Goal: Find contact information: Find contact information

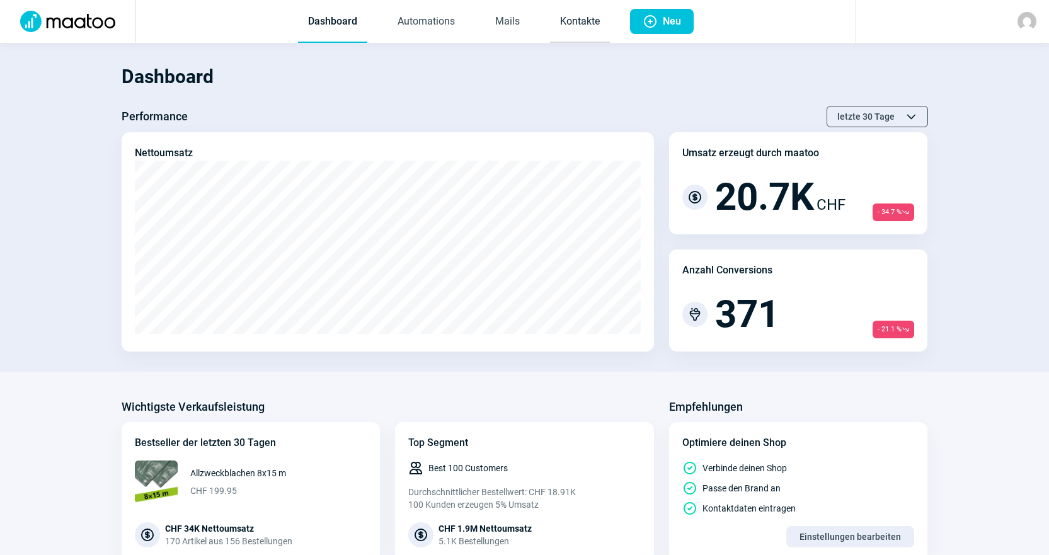
click at [592, 30] on link "Kontakte" at bounding box center [580, 22] width 60 height 42
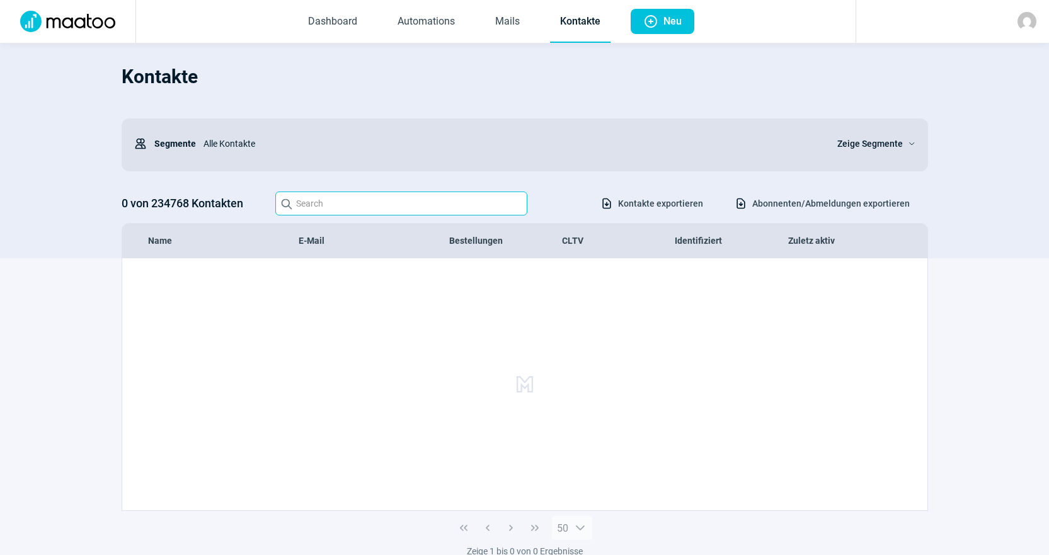
click at [453, 194] on div "0 von 234768 Kontakten Search icon Download icon Kontakte exportieren Download …" at bounding box center [525, 204] width 806 height 24
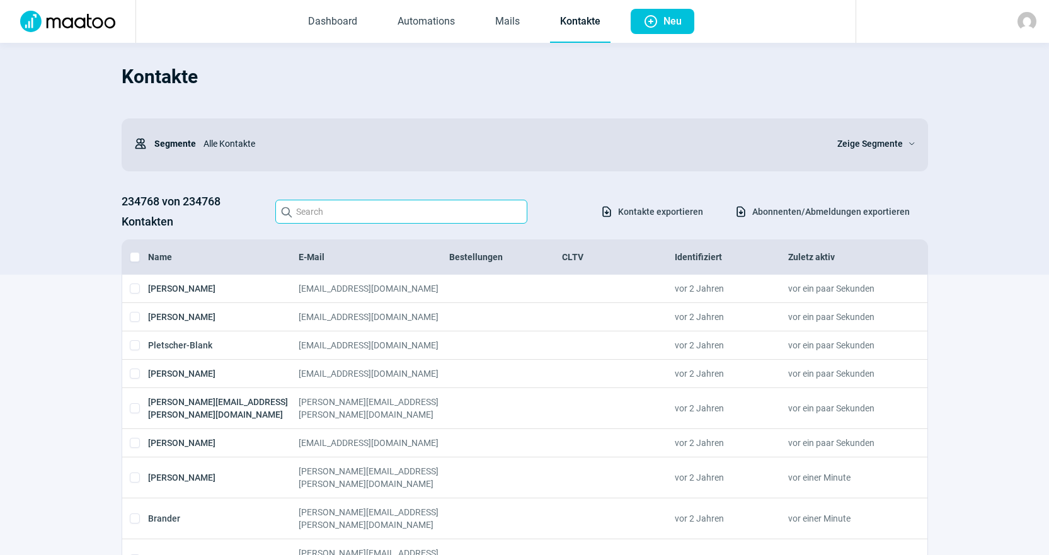
paste input "[PERSON_NAME][EMAIL_ADDRESS][DOMAIN_NAME]"
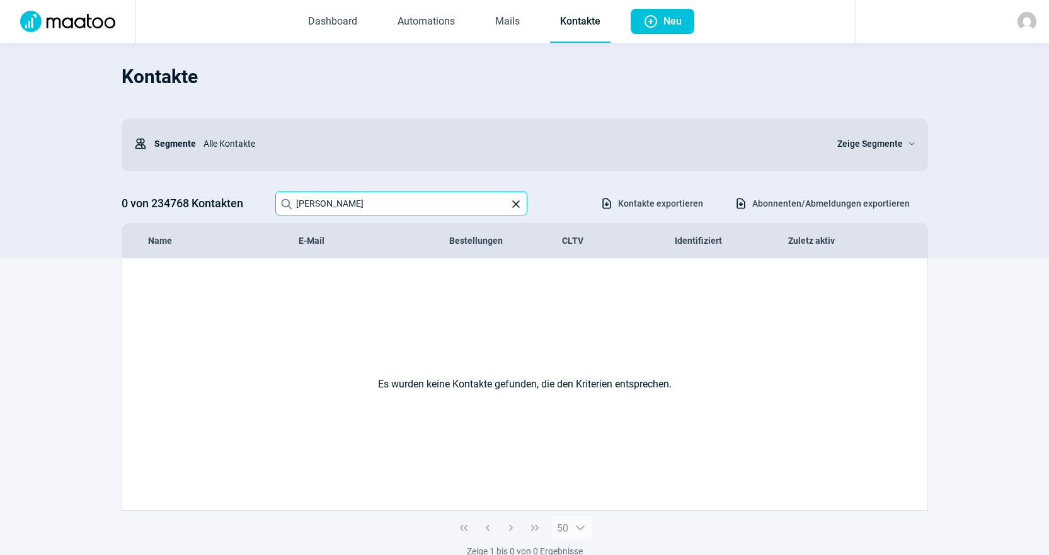
drag, startPoint x: 457, startPoint y: 197, endPoint x: 0, endPoint y: 127, distance: 462.6
click at [0, 129] on section "Kontakte Users icon Segmente Alle Kontakte Zeige Segmente ChevronDown icon 0 vo…" at bounding box center [524, 150] width 1049 height 215
paste input "[PERSON_NAME] (Stapo) <[PERSON_NAME][EMAIL_ADDRESS][DOMAIN_NAME]>"
drag, startPoint x: 377, startPoint y: 203, endPoint x: 11, endPoint y: 147, distance: 370.2
click at [176, 153] on div "Kontakte Users icon Segmente Alle Kontakte Zeige Segmente ChevronDown icon 0 vo…" at bounding box center [525, 156] width 806 height 203
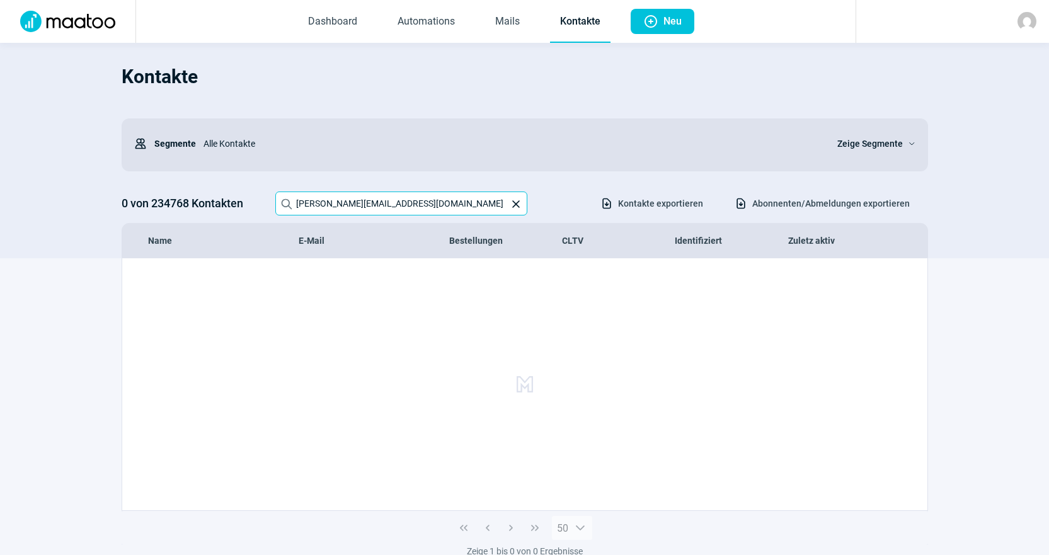
click at [423, 203] on input "[PERSON_NAME][EMAIL_ADDRESS][DOMAIN_NAME]" at bounding box center [401, 204] width 252 height 24
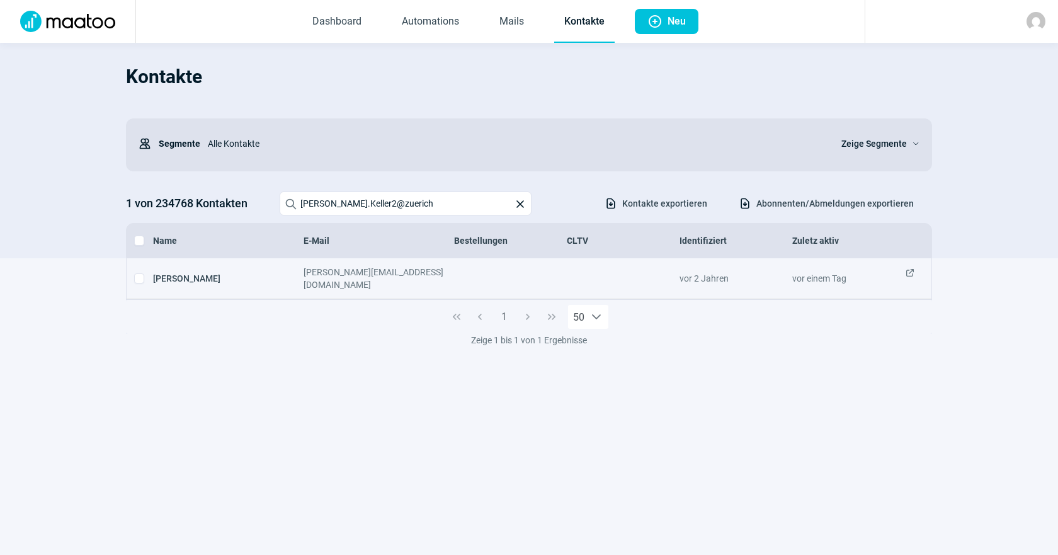
click at [912, 271] on span "ExternalLink icon" at bounding box center [910, 278] width 10 height 25
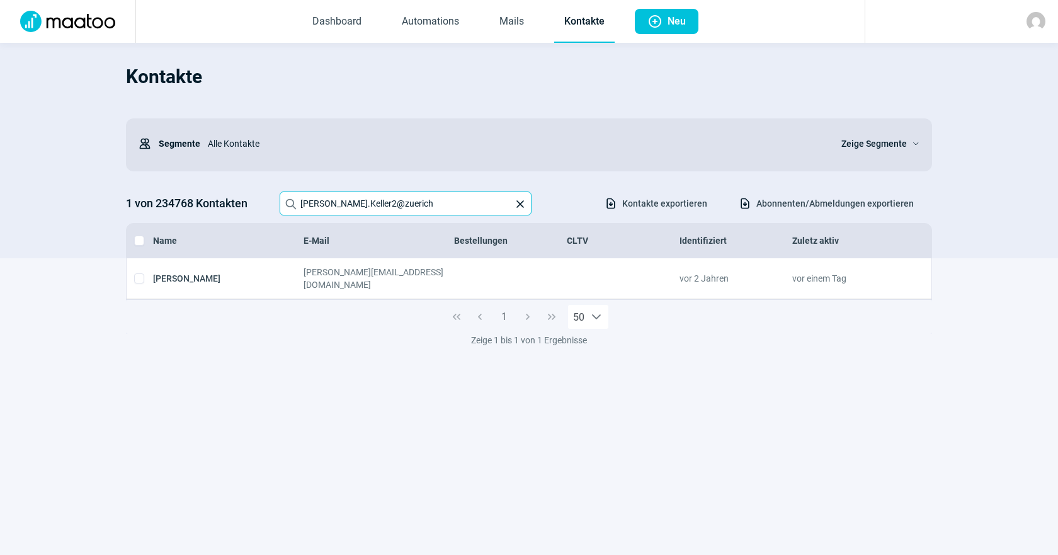
drag, startPoint x: 135, startPoint y: 176, endPoint x: 0, endPoint y: 139, distance: 140.3
click at [0, 142] on section "Kontakte Users icon Segmente Alle Kontakte Zeige Segmente ChevronDown icon 1 vo…" at bounding box center [529, 150] width 1058 height 215
paste input "[EMAIL_ADDRESS][DOMAIN_NAME]"
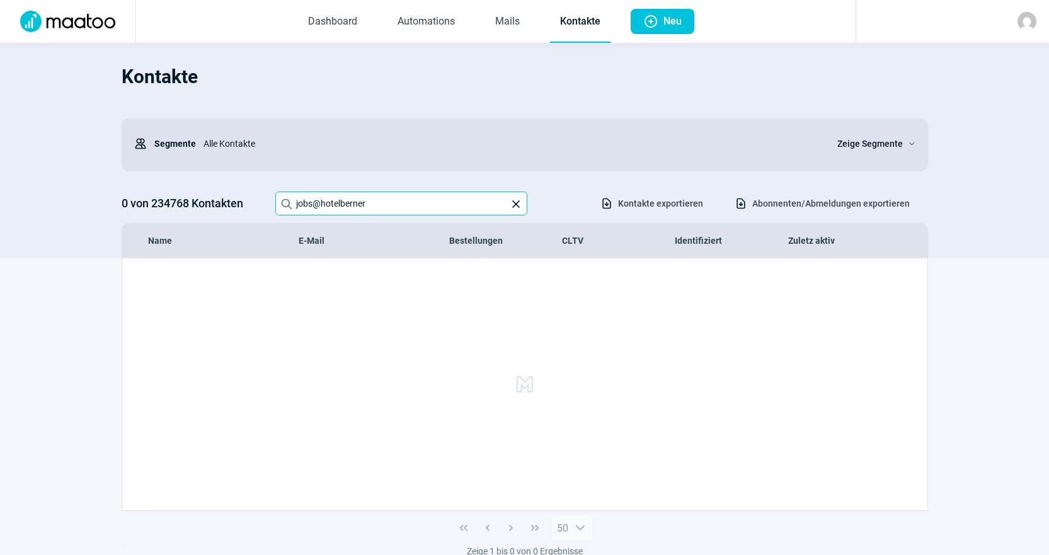
type input "jobs@hotelberner"
